Goal: Check status: Check status

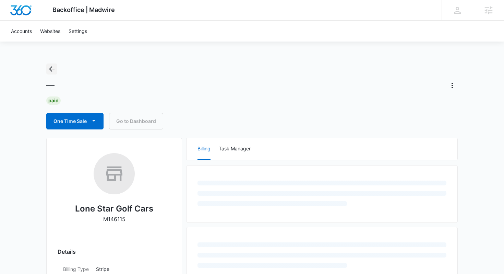
click at [55, 67] on icon "Back" at bounding box center [52, 69] width 8 height 8
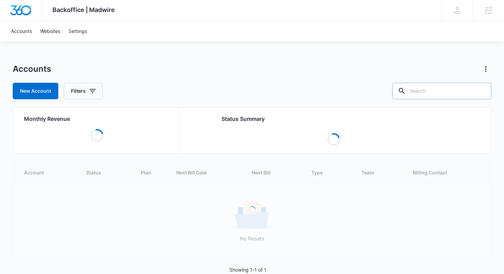
click at [437, 92] on input "text" at bounding box center [441, 91] width 99 height 16
paste input "M38563"
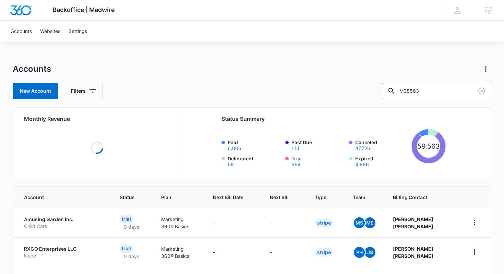
type input "M38563"
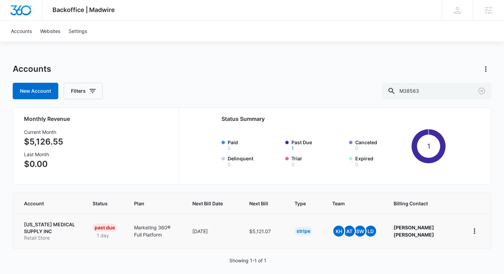
click at [53, 226] on p "TEXAS MEDICAL SUPPLY INC" at bounding box center [50, 227] width 52 height 13
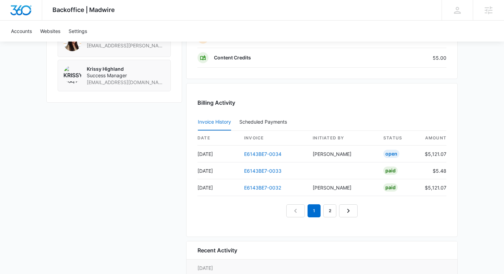
scroll to position [625, 0]
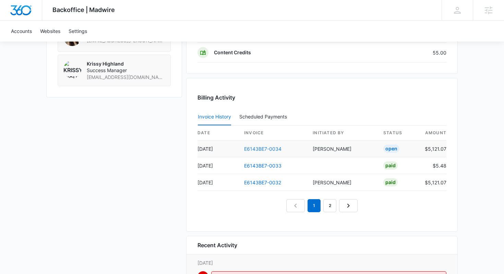
click at [253, 147] on link "E6143BE7-0034" at bounding box center [262, 149] width 37 height 6
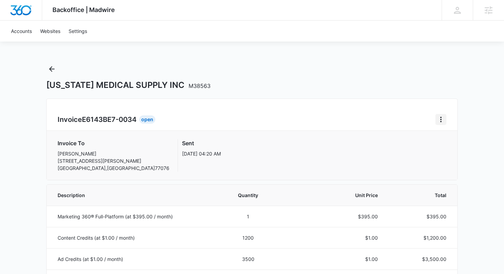
click at [441, 119] on icon "Home" at bounding box center [440, 119] width 1 height 5
click at [445, 150] on div "Retry Payment" at bounding box center [464, 148] width 40 height 5
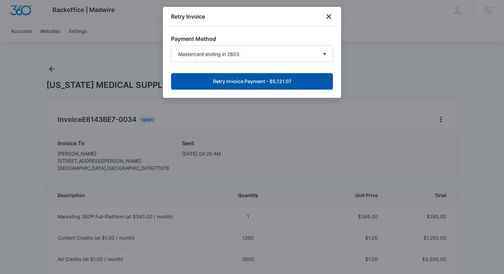
click at [251, 82] on button "Retry Invoice Payment - $5,121.07" at bounding box center [252, 81] width 162 height 16
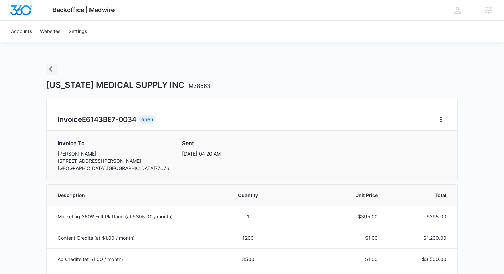
click at [52, 67] on icon "Back" at bounding box center [52, 69] width 8 height 8
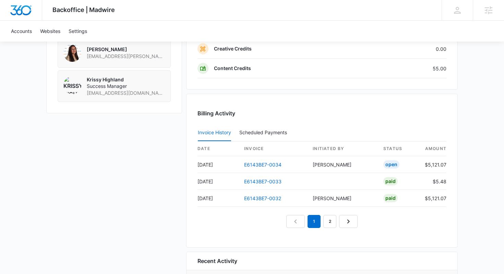
scroll to position [616, 0]
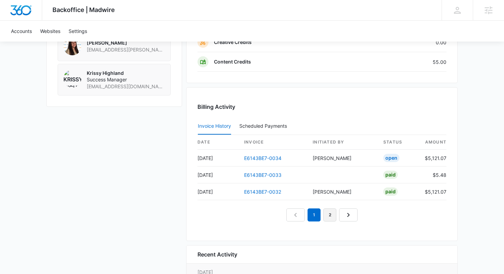
click at [331, 215] on link "2" at bounding box center [329, 214] width 13 height 13
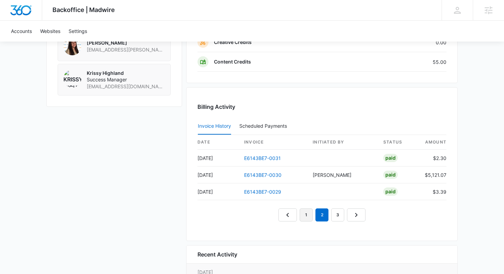
click at [304, 216] on link "1" at bounding box center [306, 214] width 13 height 13
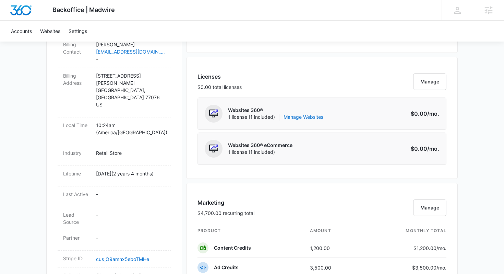
scroll to position [0, 0]
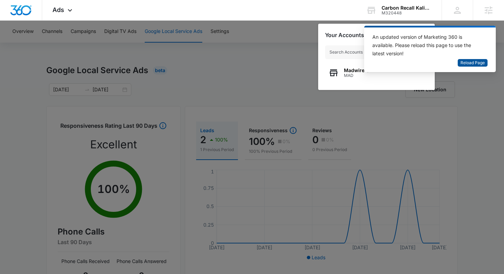
click at [471, 63] on span "Reload Page" at bounding box center [473, 63] width 24 height 7
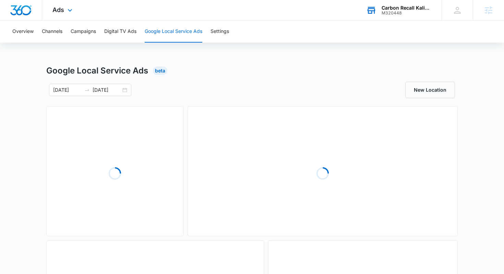
click at [389, 13] on div "M320448" at bounding box center [407, 13] width 50 height 5
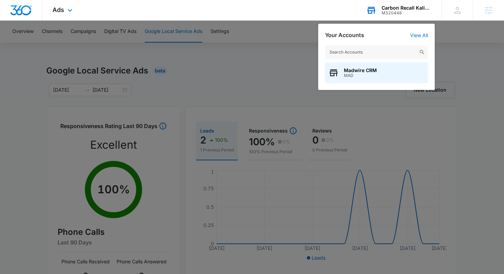
click at [366, 50] on input "text" at bounding box center [376, 52] width 103 height 14
type input "freedom ride"
click at [380, 72] on span "Freedom RideShare Rentals" at bounding box center [376, 70] width 65 height 5
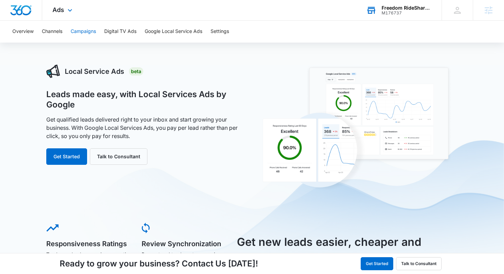
click at [89, 31] on button "Campaigns" at bounding box center [83, 32] width 25 height 22
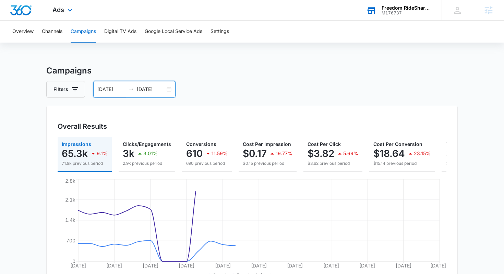
click at [107, 86] on input "[DATE]" at bounding box center [111, 89] width 28 height 8
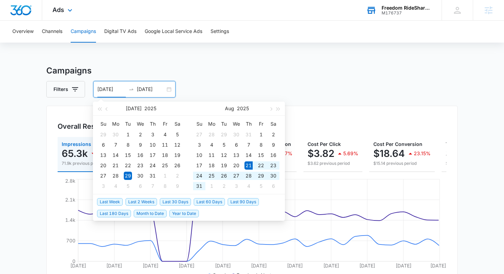
click at [149, 201] on span "Last 2 Weeks" at bounding box center [142, 202] width 32 height 8
type input "[DATE]"
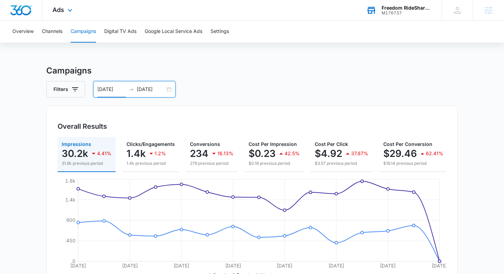
click at [112, 93] on div "[DATE] [DATE]" at bounding box center [134, 89] width 82 height 16
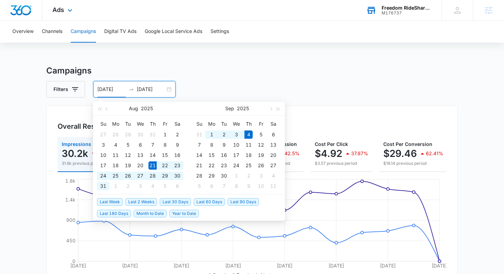
click at [163, 204] on span "Last 30 Days" at bounding box center [175, 202] width 31 height 8
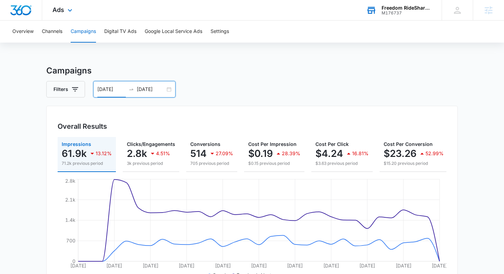
click at [106, 92] on input "[DATE]" at bounding box center [111, 89] width 28 height 8
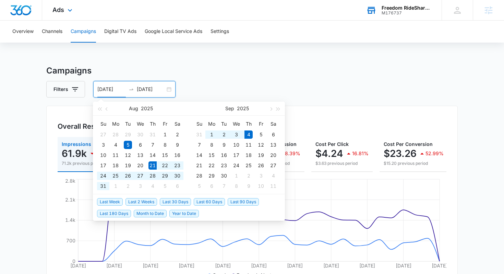
click at [140, 201] on span "Last 2 Weeks" at bounding box center [142, 202] width 32 height 8
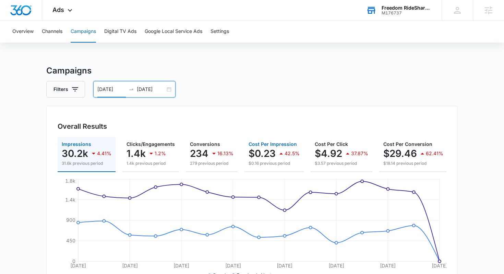
scroll to position [0, 92]
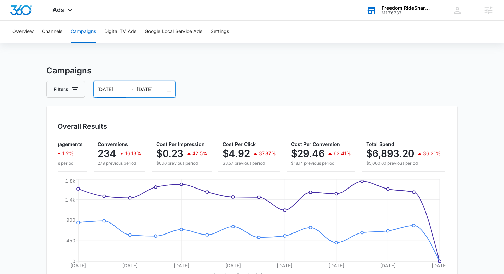
click at [117, 92] on input "[DATE]" at bounding box center [111, 89] width 28 height 8
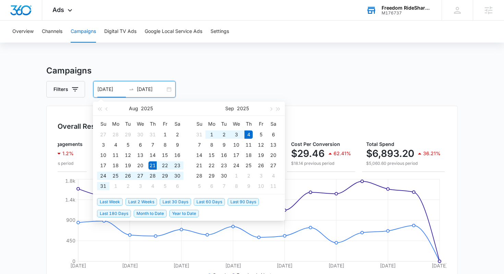
click at [142, 200] on span "Last 2 Weeks" at bounding box center [142, 202] width 32 height 8
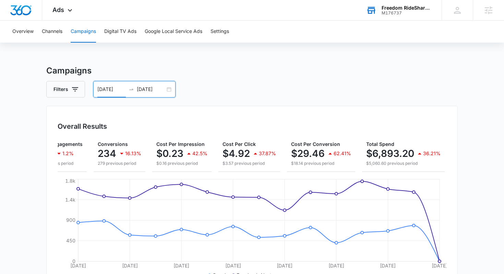
click at [118, 89] on input "[DATE]" at bounding box center [111, 89] width 28 height 8
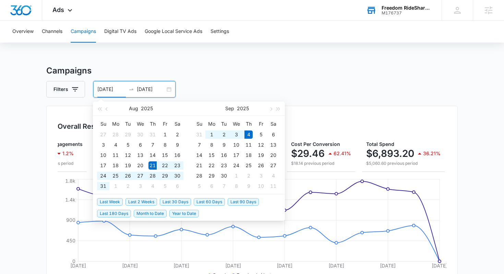
click at [133, 200] on span "Last 2 Weeks" at bounding box center [142, 202] width 32 height 8
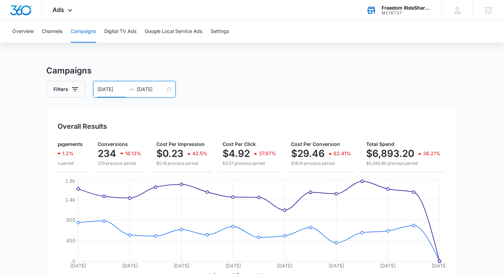
click at [112, 88] on input "[DATE]" at bounding box center [111, 89] width 28 height 8
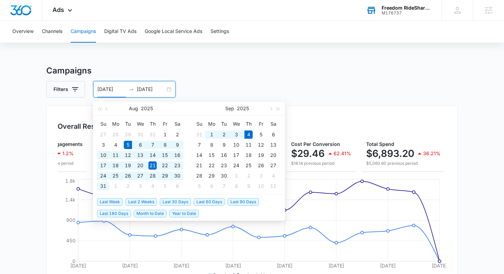
click at [176, 203] on span "Last 30 Days" at bounding box center [175, 202] width 31 height 8
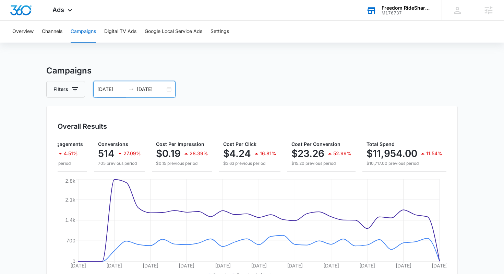
click at [106, 86] on input "[DATE]" at bounding box center [111, 89] width 28 height 8
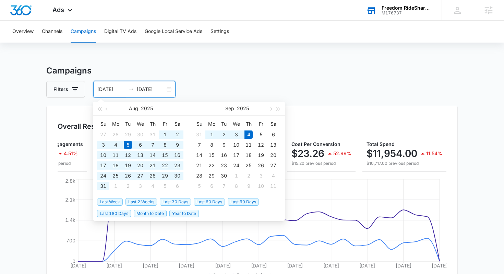
click at [217, 201] on span "Last 60 Days" at bounding box center [209, 202] width 31 height 8
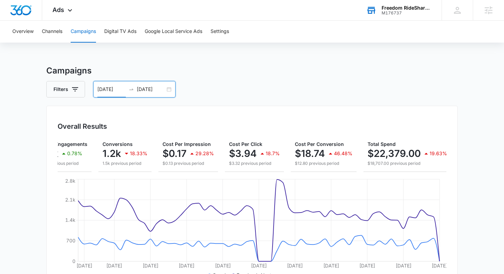
scroll to position [0, 0]
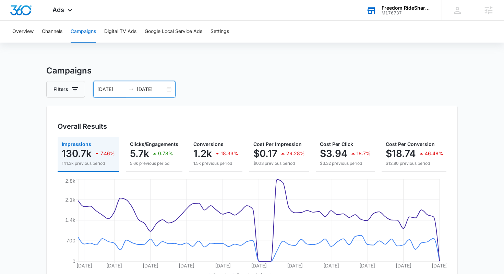
click at [115, 91] on input "[DATE]" at bounding box center [111, 89] width 28 height 8
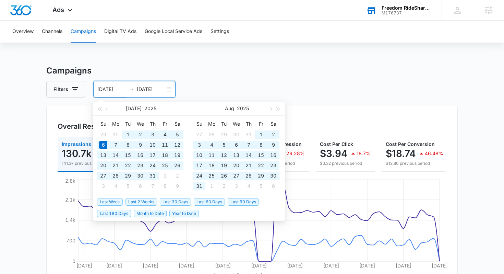
click at [233, 199] on span "Last 90 Days" at bounding box center [243, 202] width 31 height 8
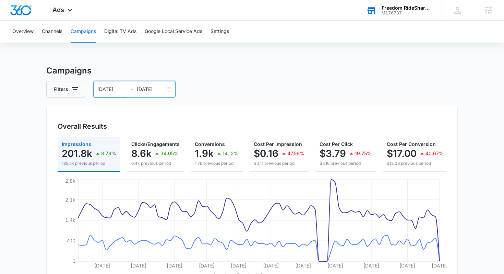
click at [118, 88] on input "[DATE]" at bounding box center [111, 89] width 28 height 8
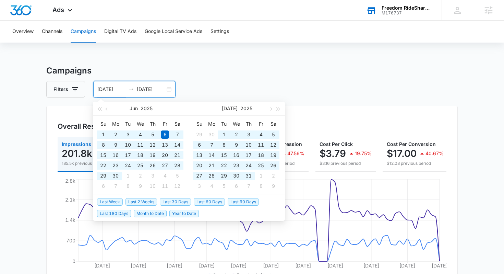
click at [120, 213] on span "Last 180 Days" at bounding box center [114, 214] width 34 height 8
type input "[DATE]"
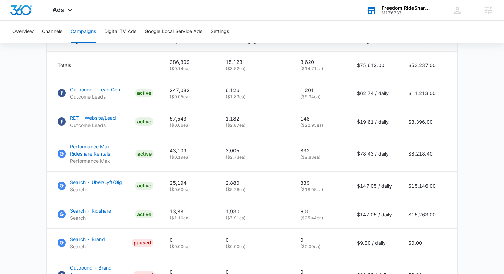
scroll to position [305, 0]
